Goal: Task Accomplishment & Management: Use online tool/utility

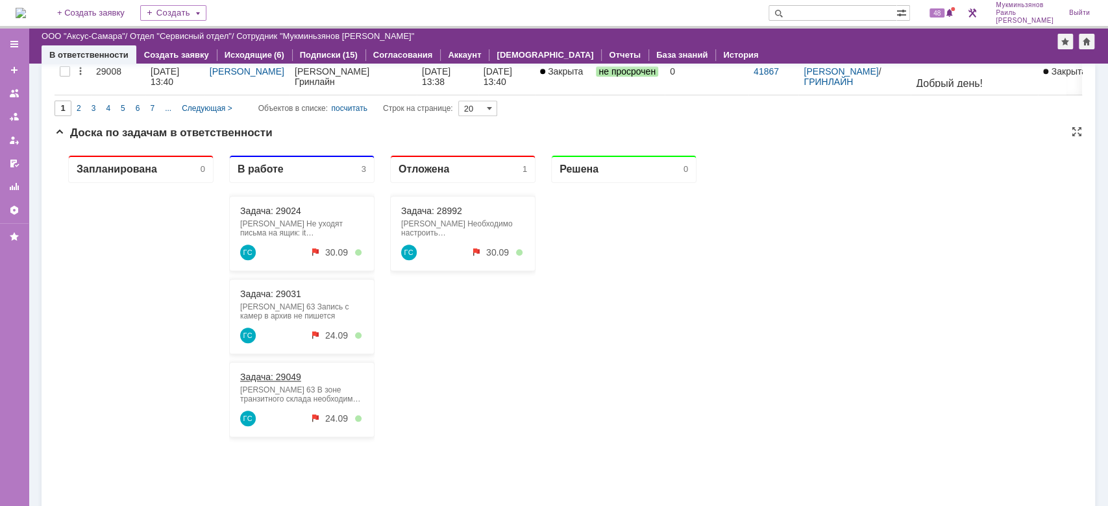
click at [288, 375] on link "Задача: 29049" at bounding box center [270, 377] width 61 height 10
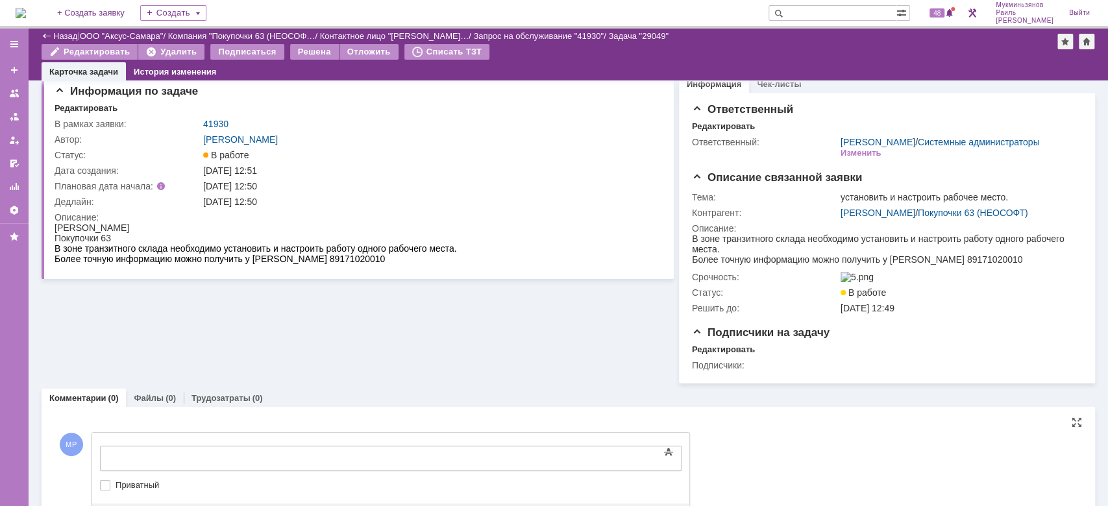
click at [301, 446] on div "Текст" at bounding box center [391, 444] width 582 height 4
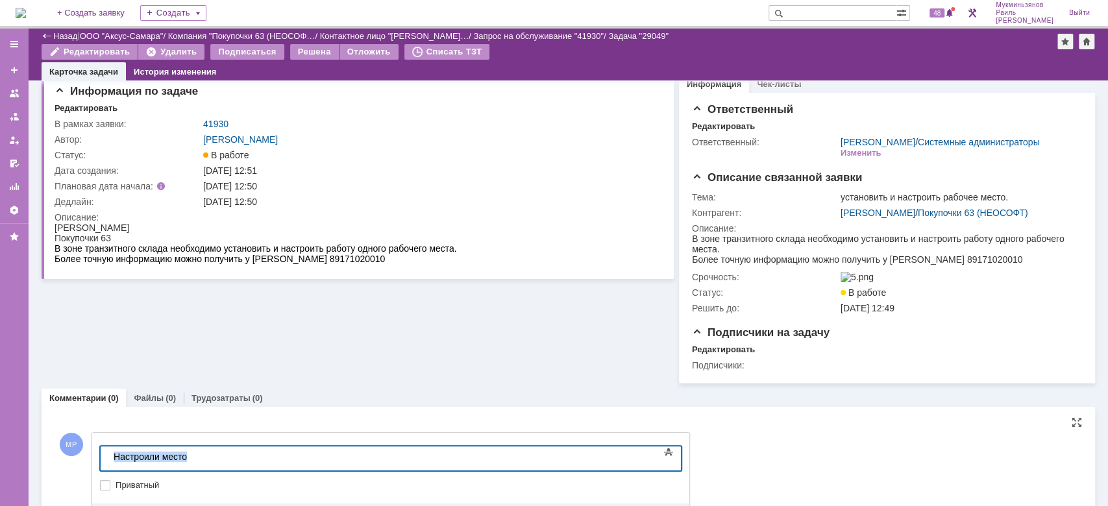
drag, startPoint x: 199, startPoint y: 460, endPoint x: 68, endPoint y: 456, distance: 131.2
click at [108, 456] on html "​Настроили место" at bounding box center [205, 458] width 195 height 22
copy div "​Настроили место"
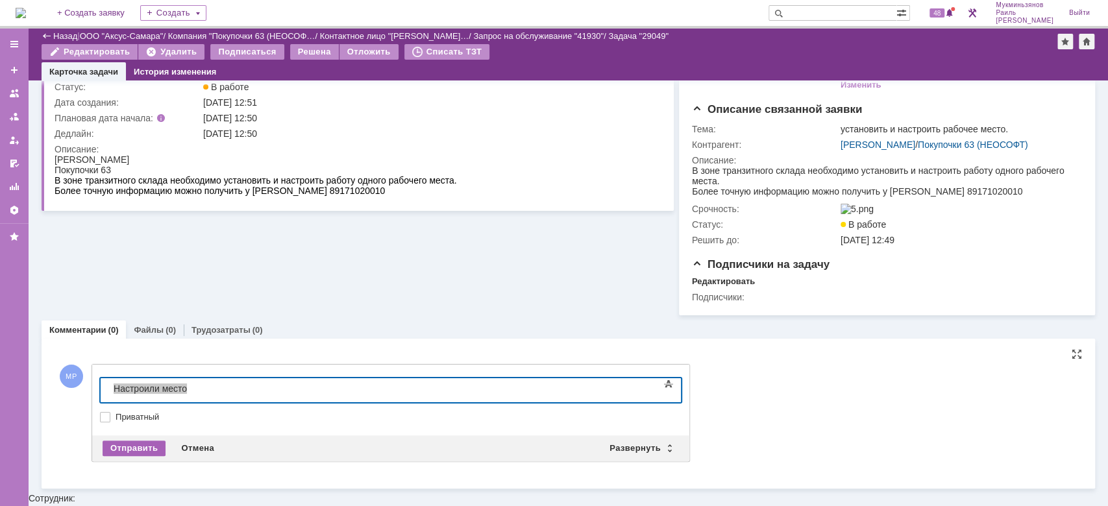
click at [151, 456] on div "Отправить" at bounding box center [134, 449] width 63 height 16
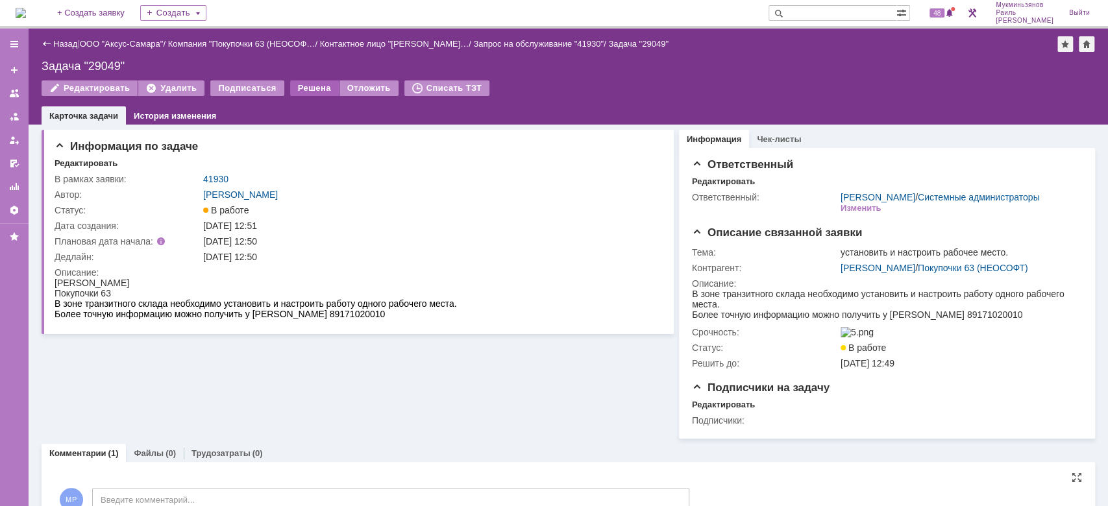
click at [307, 91] on div "Решена" at bounding box center [314, 88] width 49 height 16
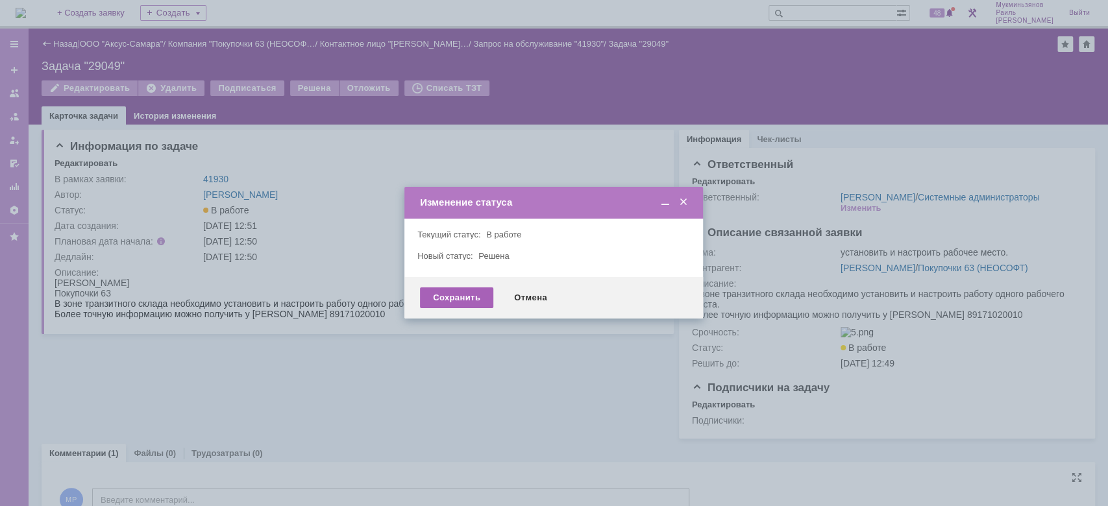
click at [467, 295] on div "Сохранить" at bounding box center [456, 298] width 73 height 21
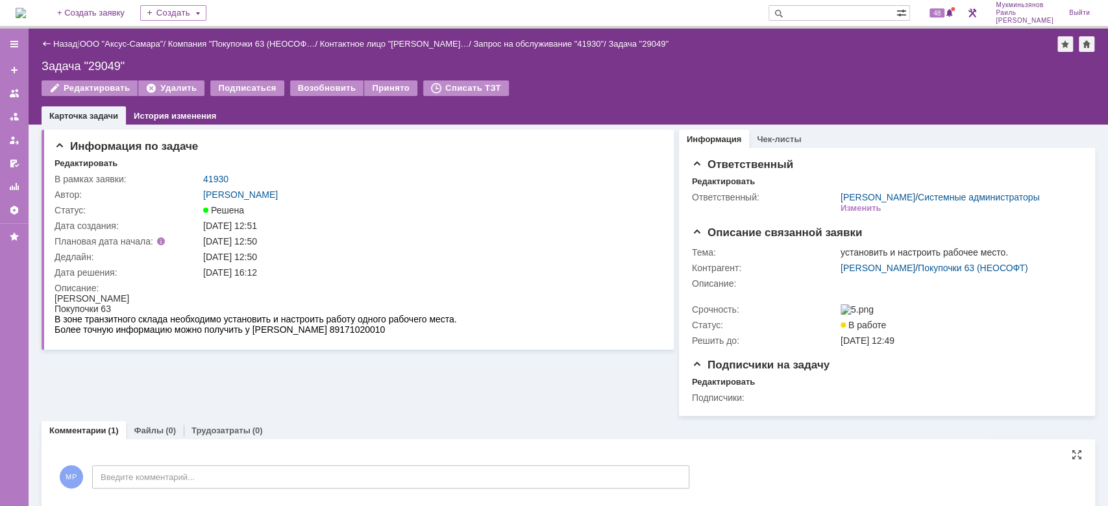
click at [26, 18] on img at bounding box center [21, 13] width 10 height 10
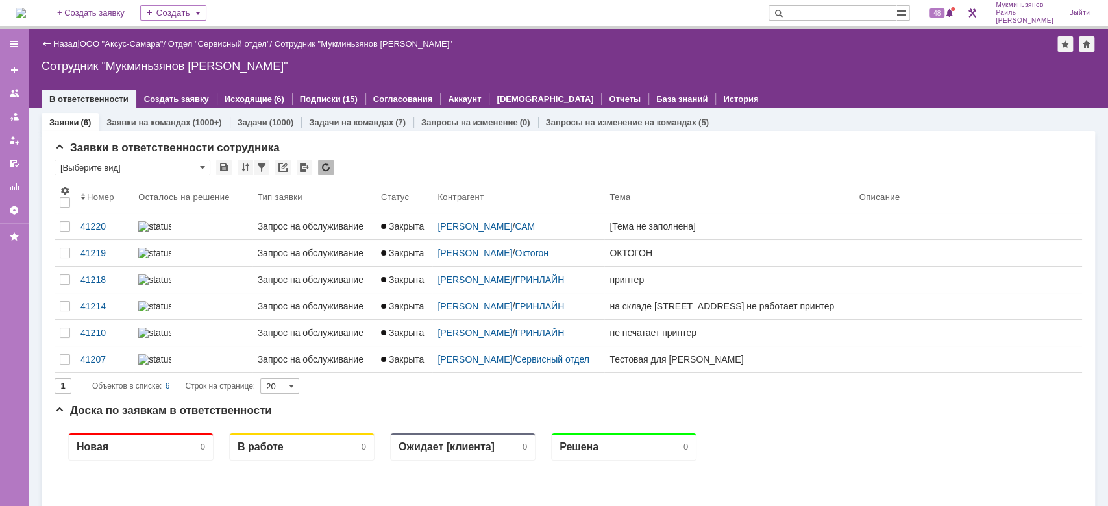
click at [277, 120] on div "(1000)" at bounding box center [281, 122] width 25 height 10
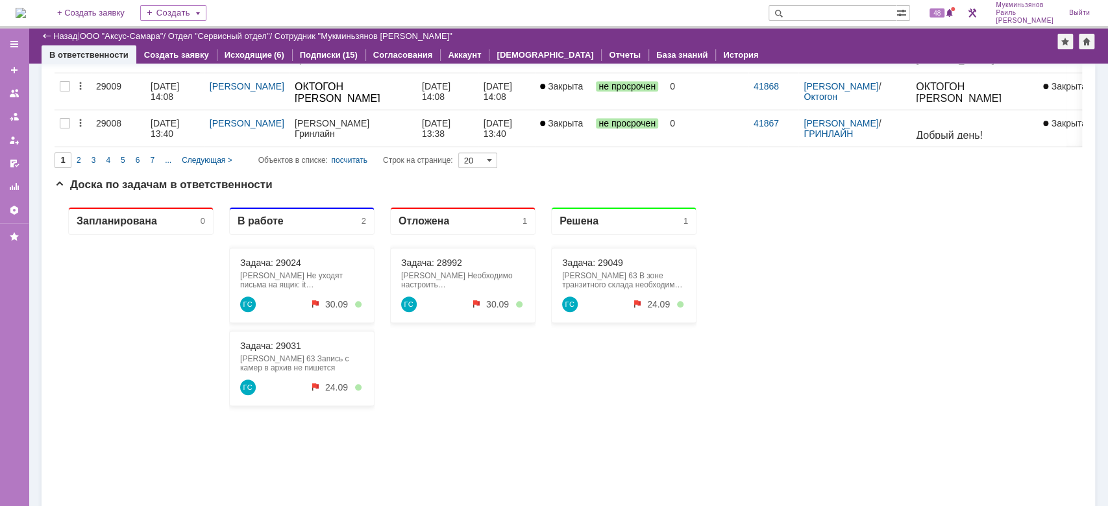
click at [736, 402] on div "Запланирована 0 В работе 2 Задача: 29024 [PERSON_NAME] Не уходят письма на ящик…" at bounding box center [569, 456] width 1028 height 519
